Goal: Transaction & Acquisition: Purchase product/service

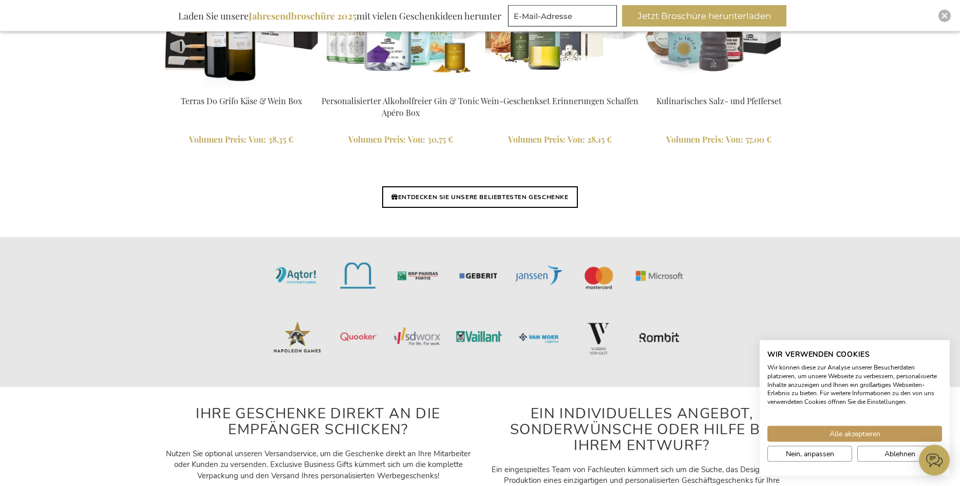
scroll to position [2494, 0]
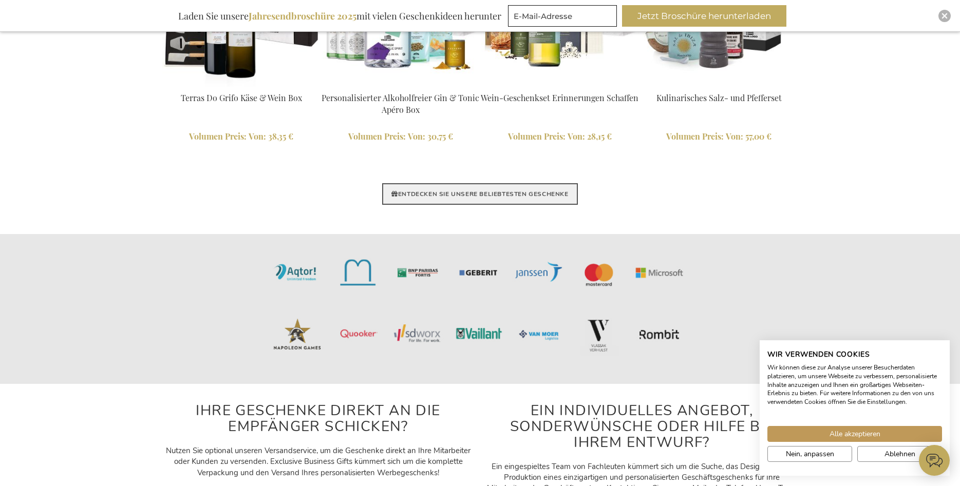
click at [503, 186] on link "ENTDECKEN SIE UNSERE BELIEBTESTEN GESCHENKE" at bounding box center [479, 194] width 195 height 22
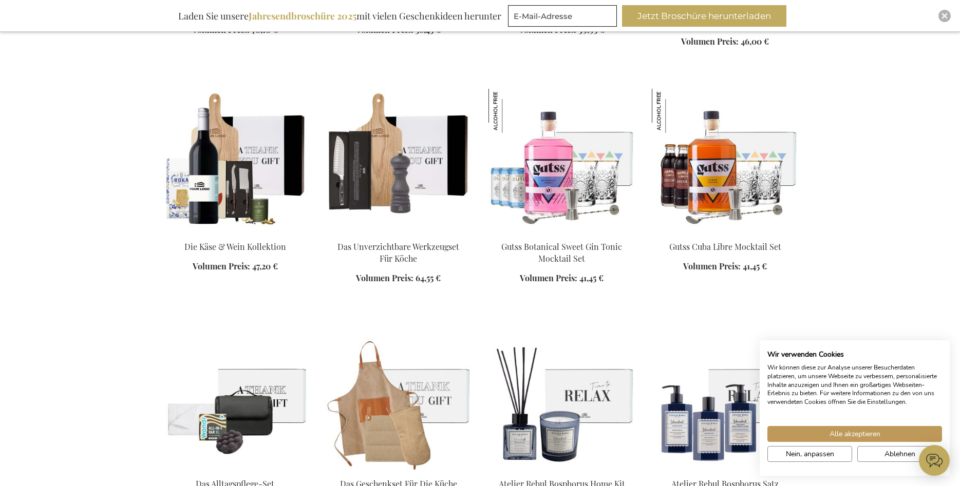
scroll to position [1100, 0]
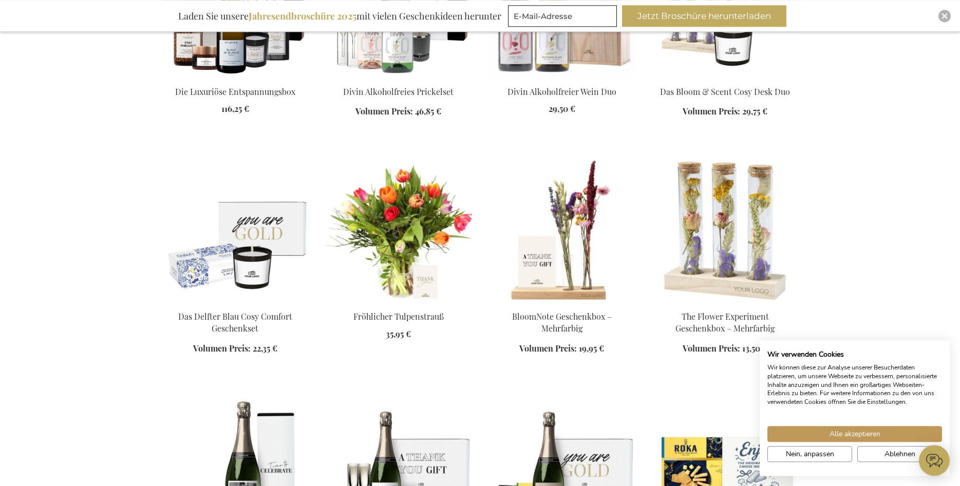
scroll to position [1729, 0]
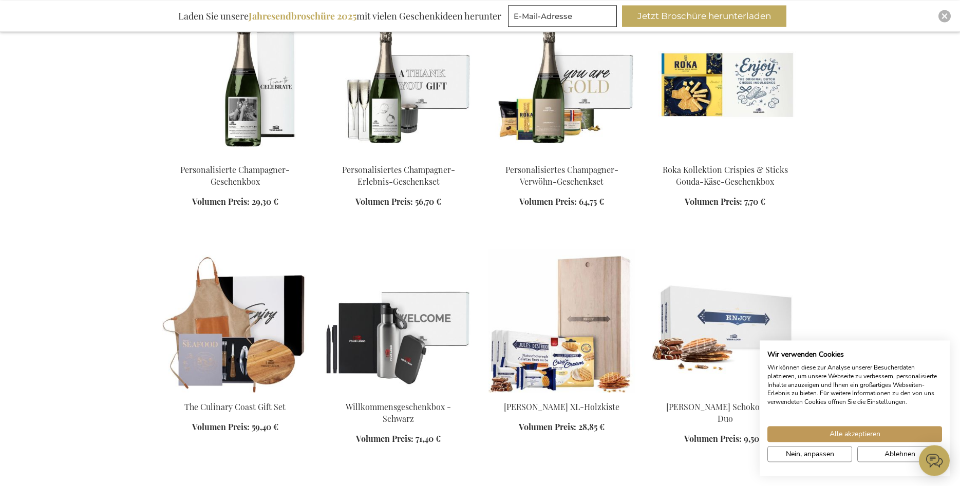
scroll to position [2096, 0]
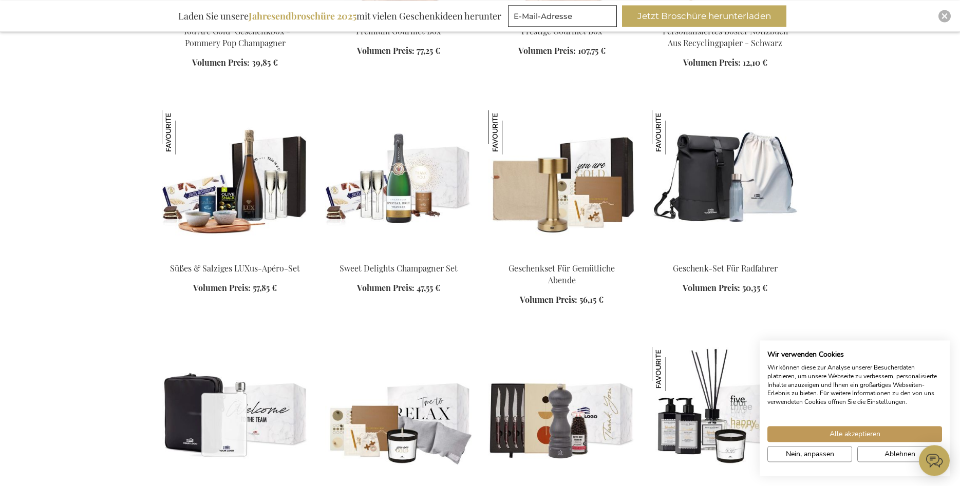
scroll to position [2934, 0]
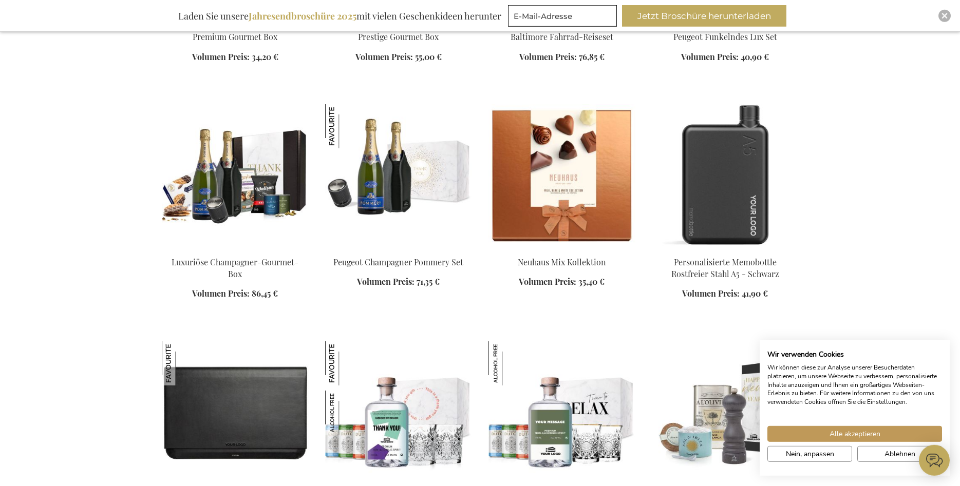
scroll to position [3929, 0]
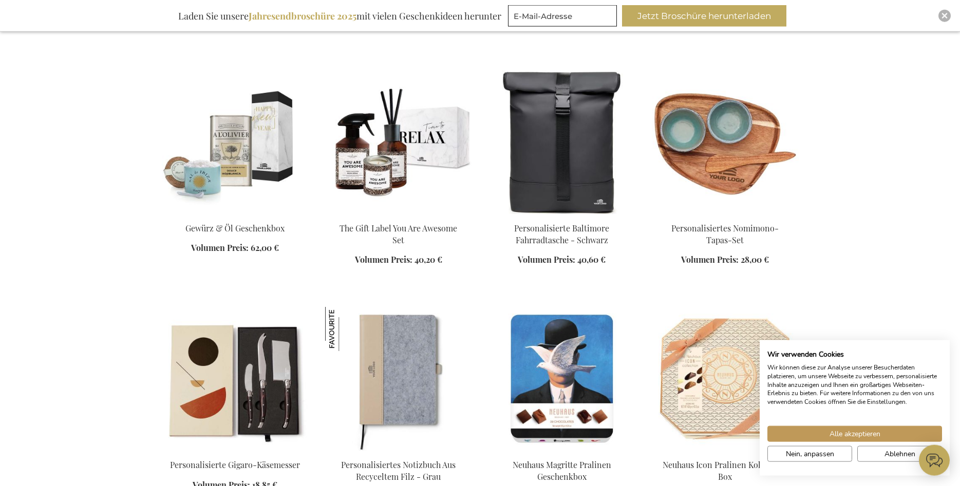
scroll to position [4453, 0]
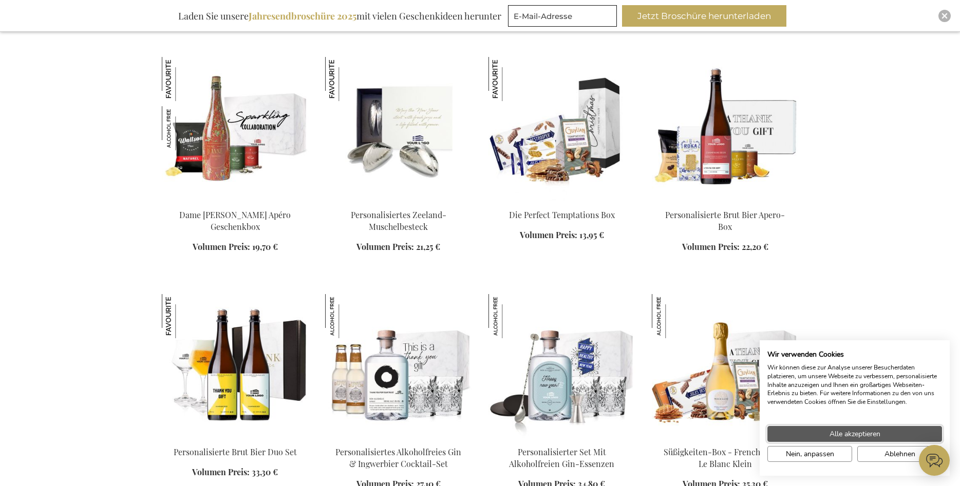
click at [861, 432] on span "Alle akzeptieren" at bounding box center [855, 434] width 51 height 11
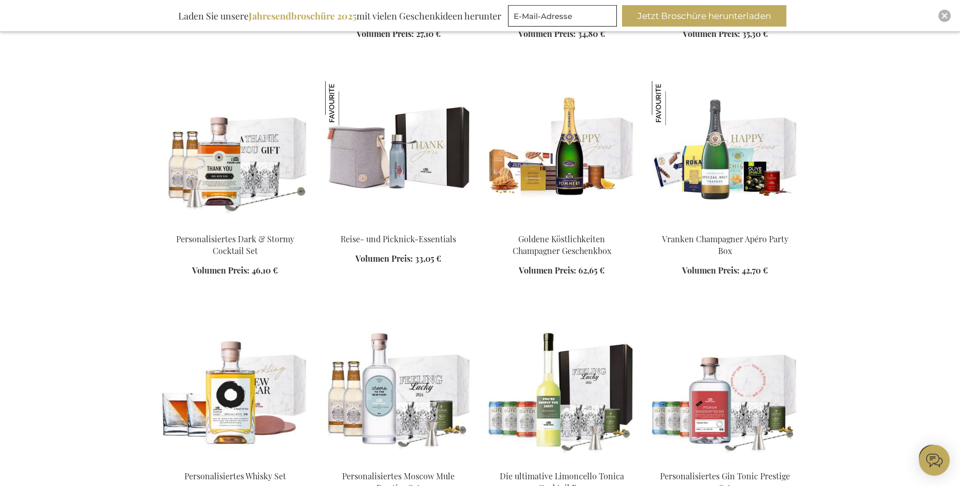
scroll to position [5396, 0]
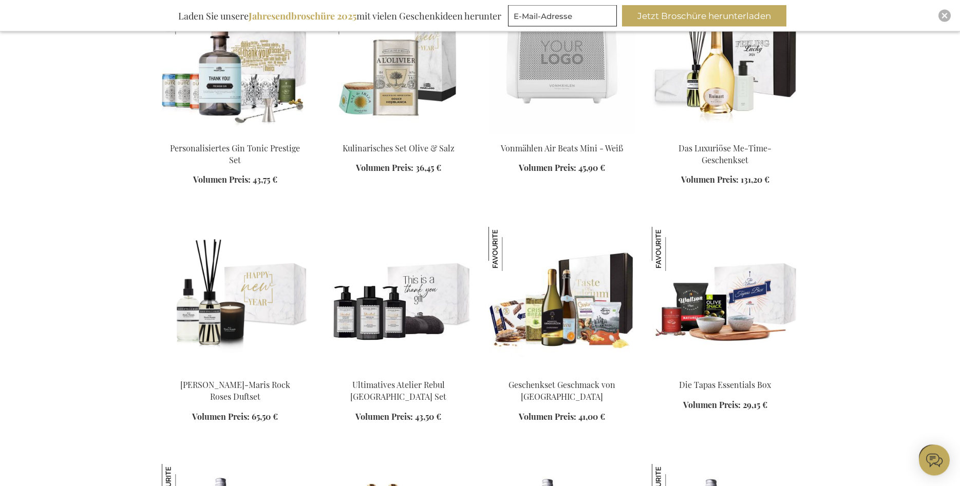
scroll to position [5920, 0]
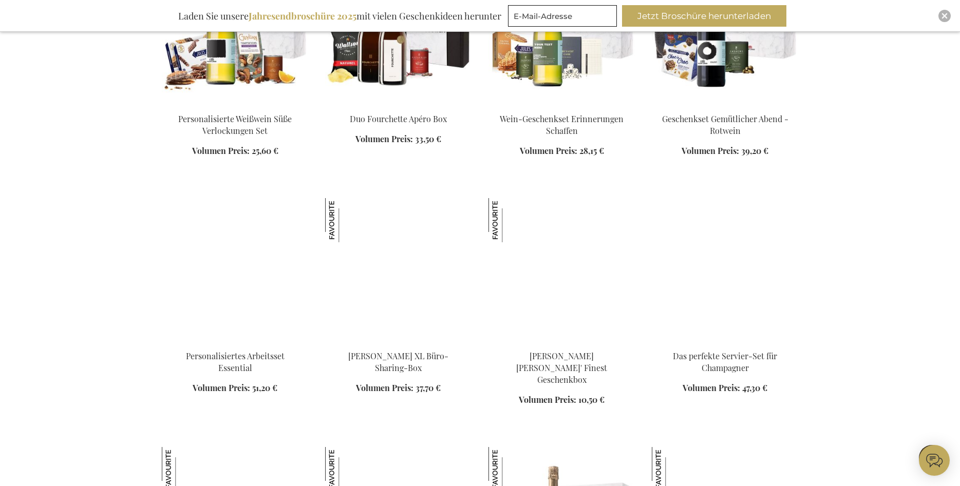
scroll to position [6601, 0]
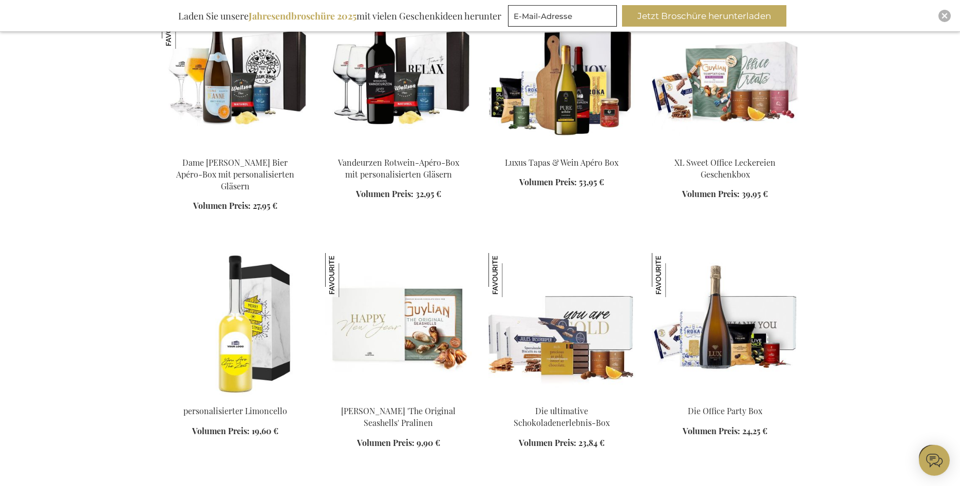
scroll to position [7387, 0]
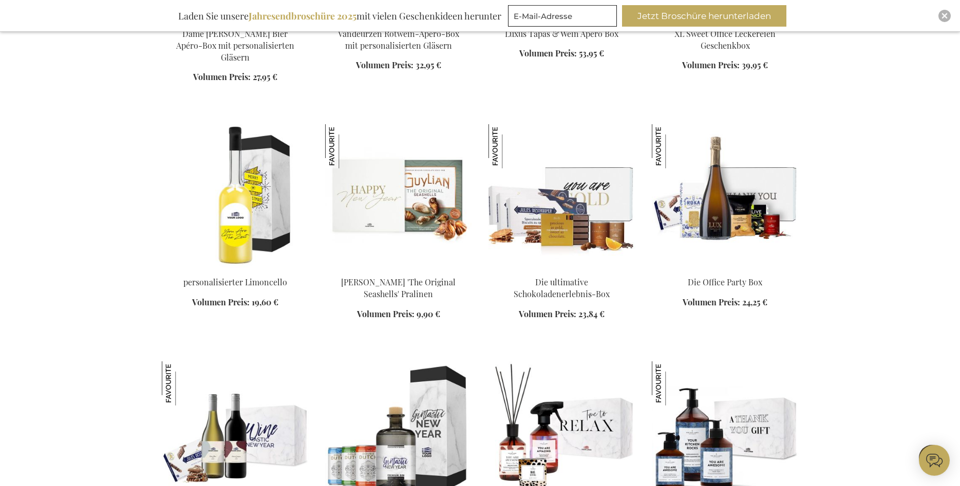
scroll to position [7439, 0]
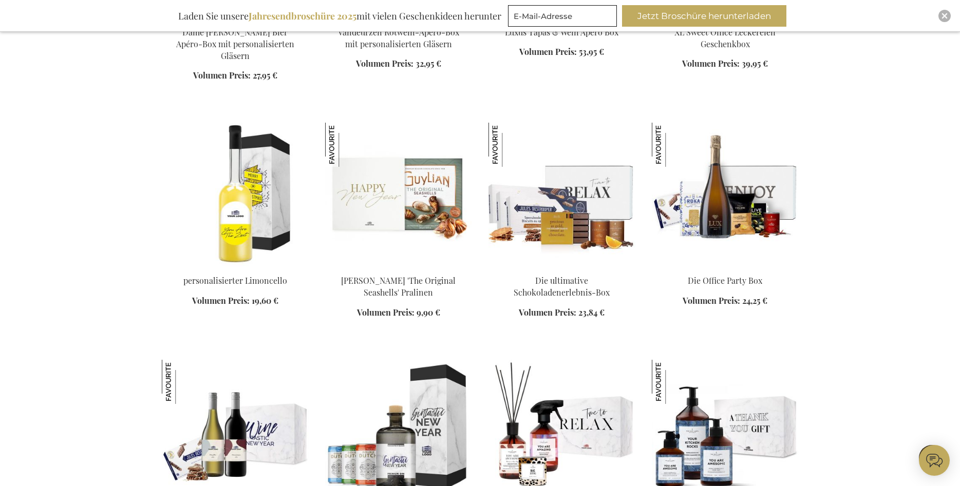
click at [728, 180] on img at bounding box center [725, 195] width 147 height 144
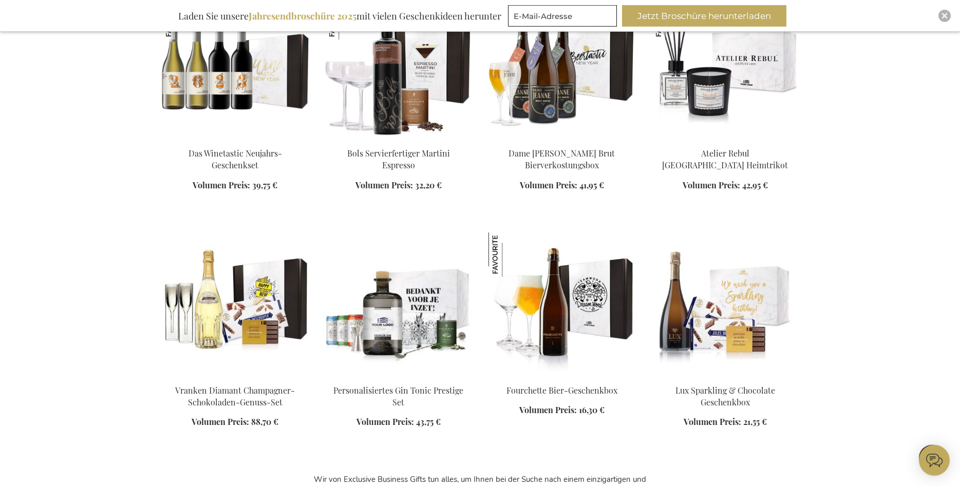
scroll to position [1023, 0]
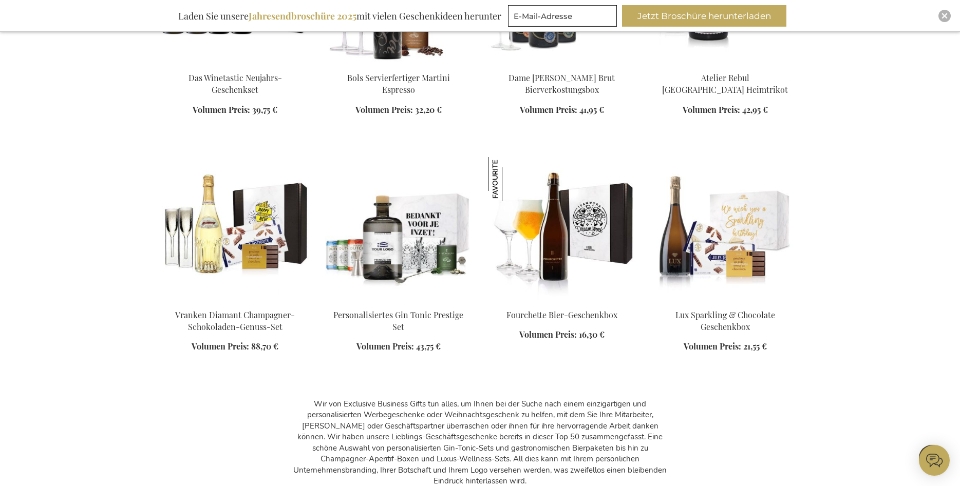
scroll to position [1023, 0]
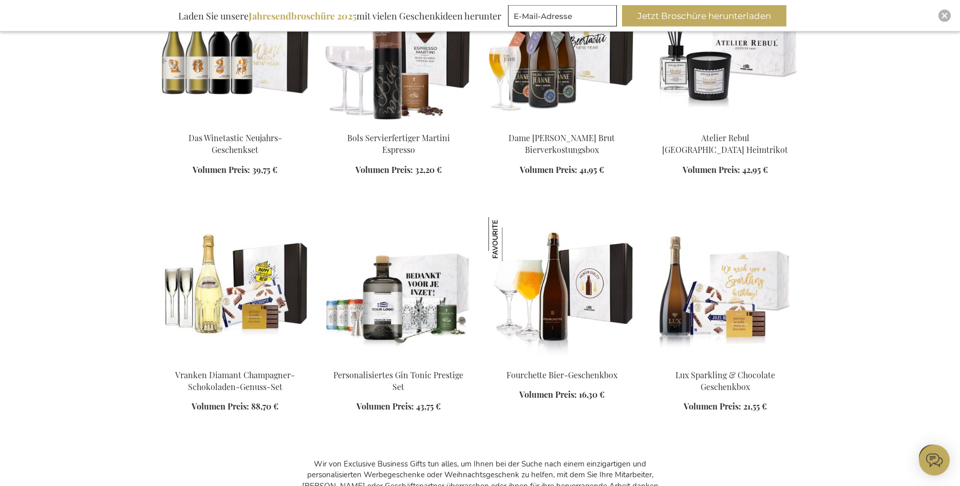
scroll to position [1023, 0]
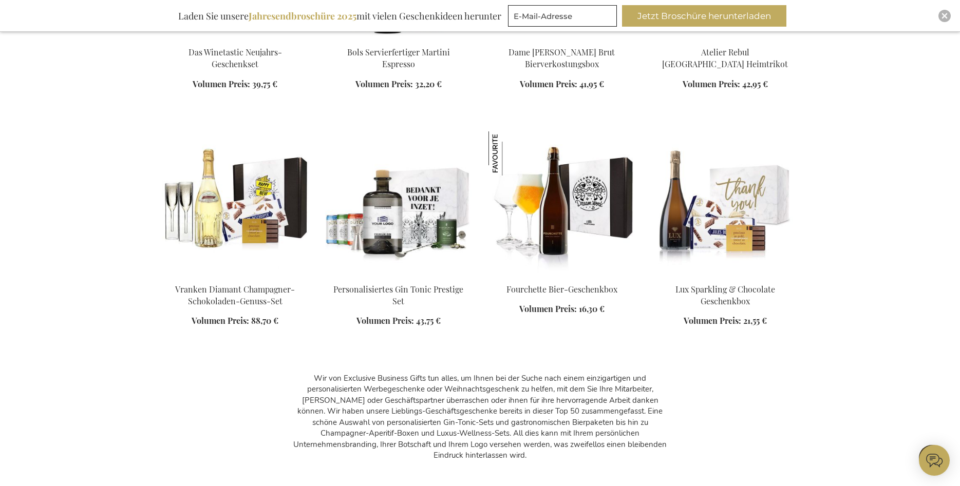
scroll to position [1076, 0]
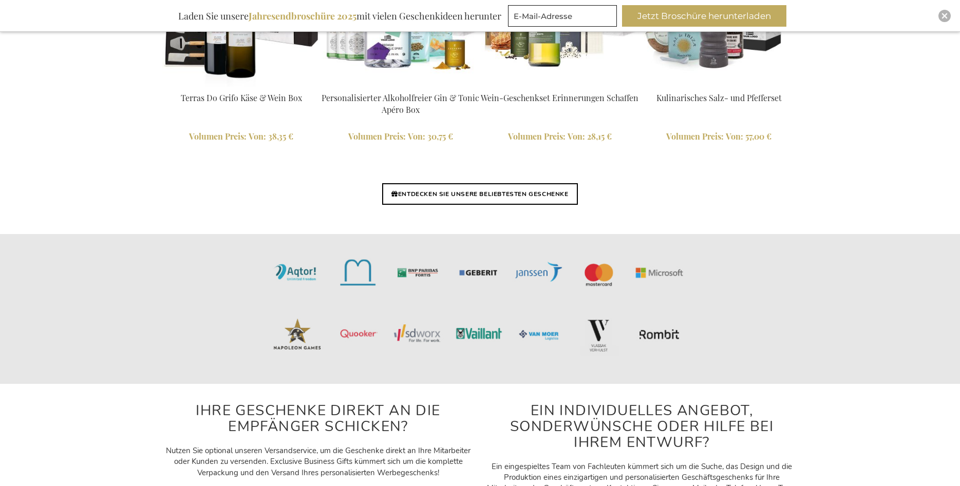
scroll to position [2494, 0]
